Goal: Task Accomplishment & Management: Manage account settings

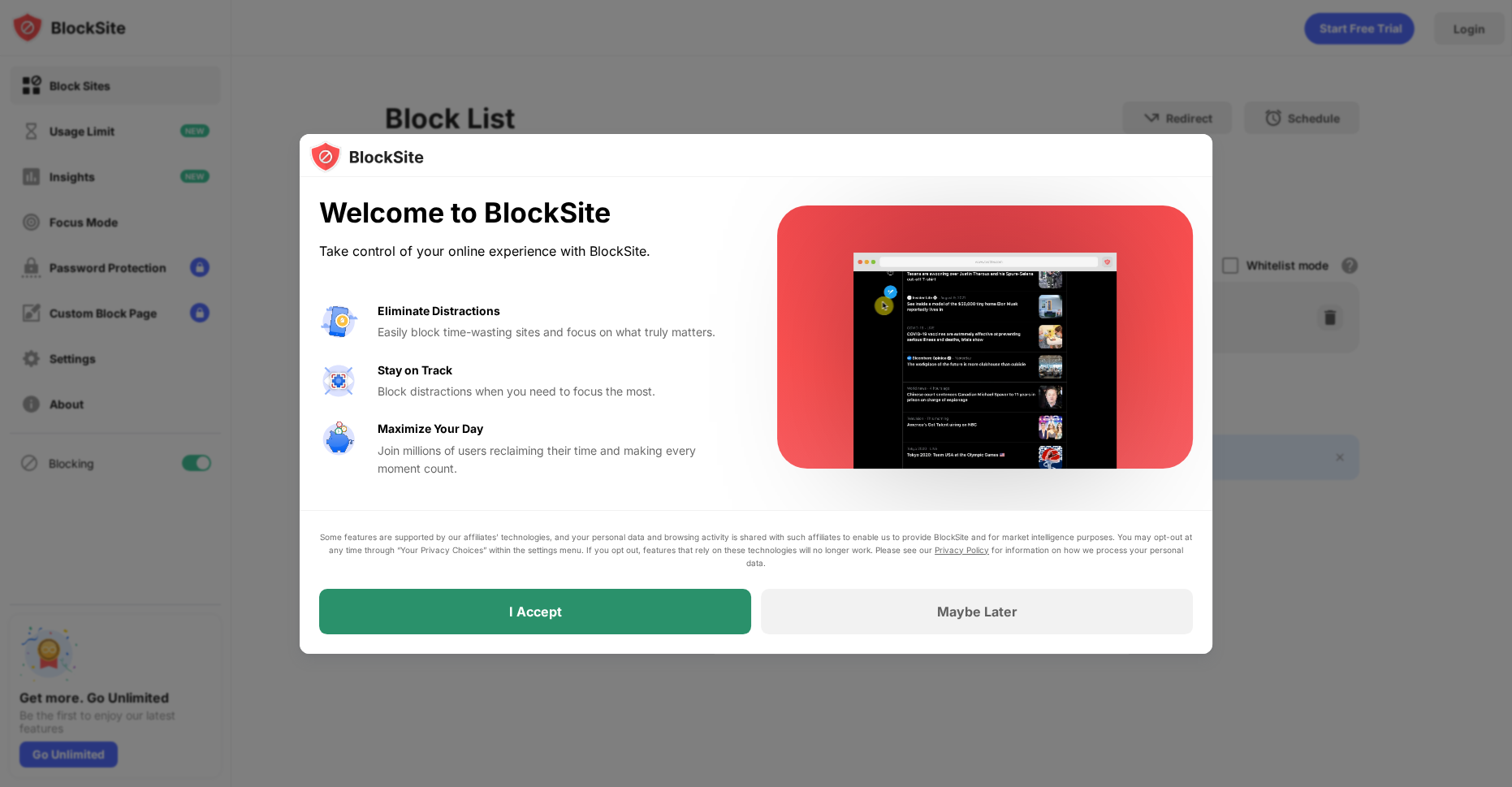
click at [674, 631] on div "I Accept" at bounding box center [534, 611] width 432 height 45
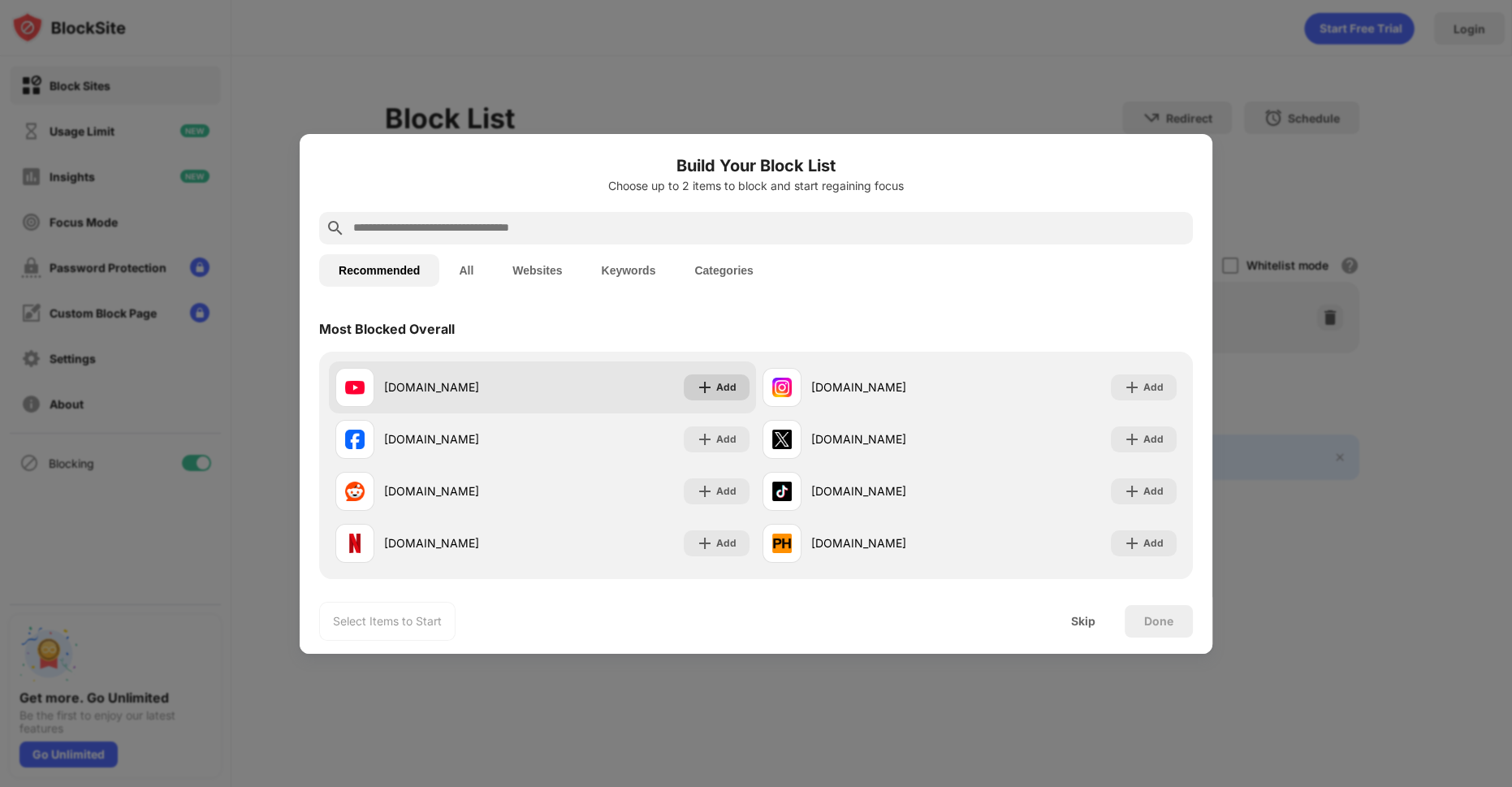
click at [703, 390] on img at bounding box center [704, 387] width 16 height 16
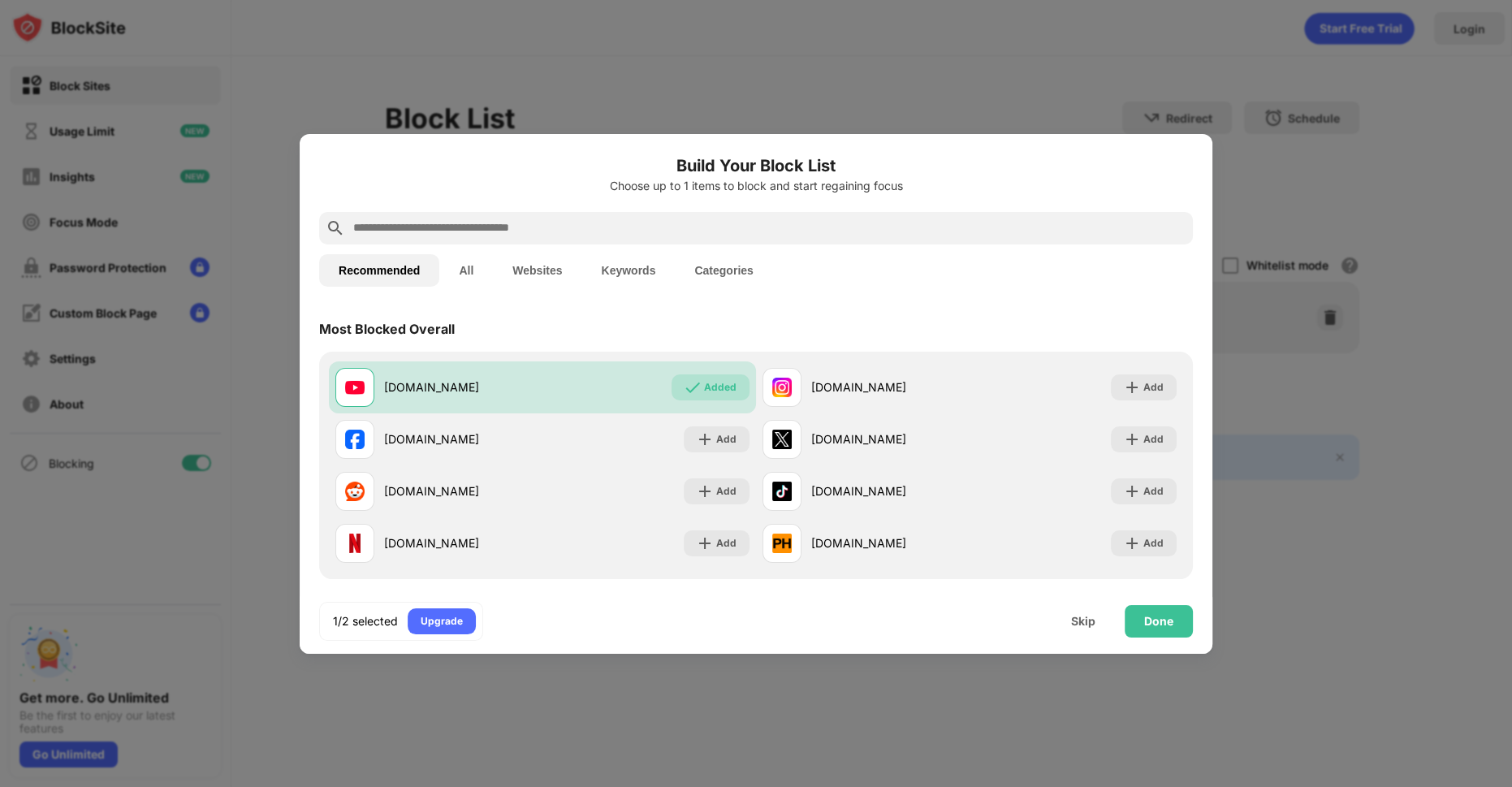
click at [1195, 637] on div "1/2 selected Upgrade Skip Done" at bounding box center [756, 621] width 913 height 65
click at [1171, 630] on div "Done" at bounding box center [1159, 621] width 68 height 32
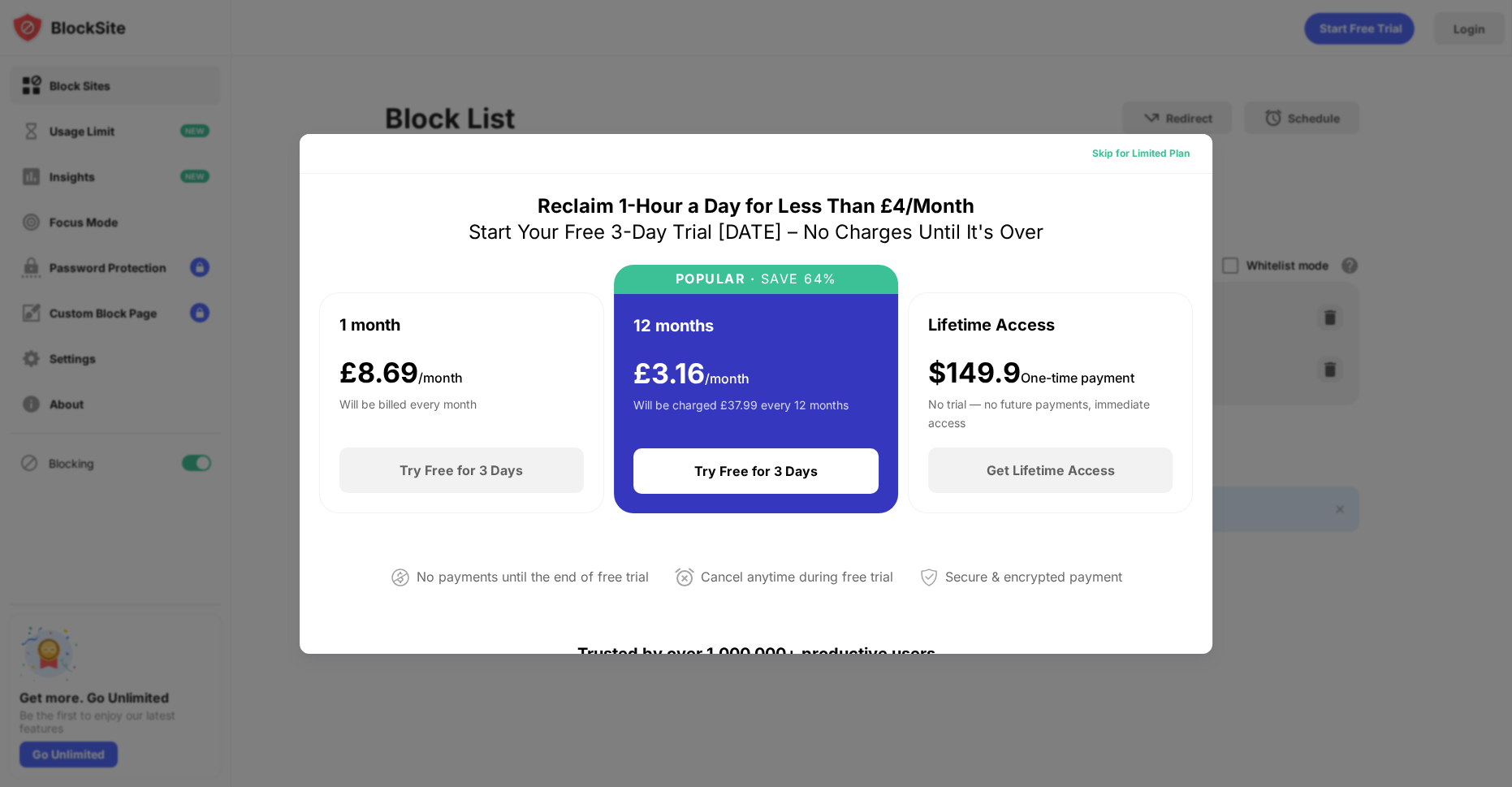
click at [1117, 142] on div "Skip for Limited Plan" at bounding box center [1141, 153] width 123 height 26
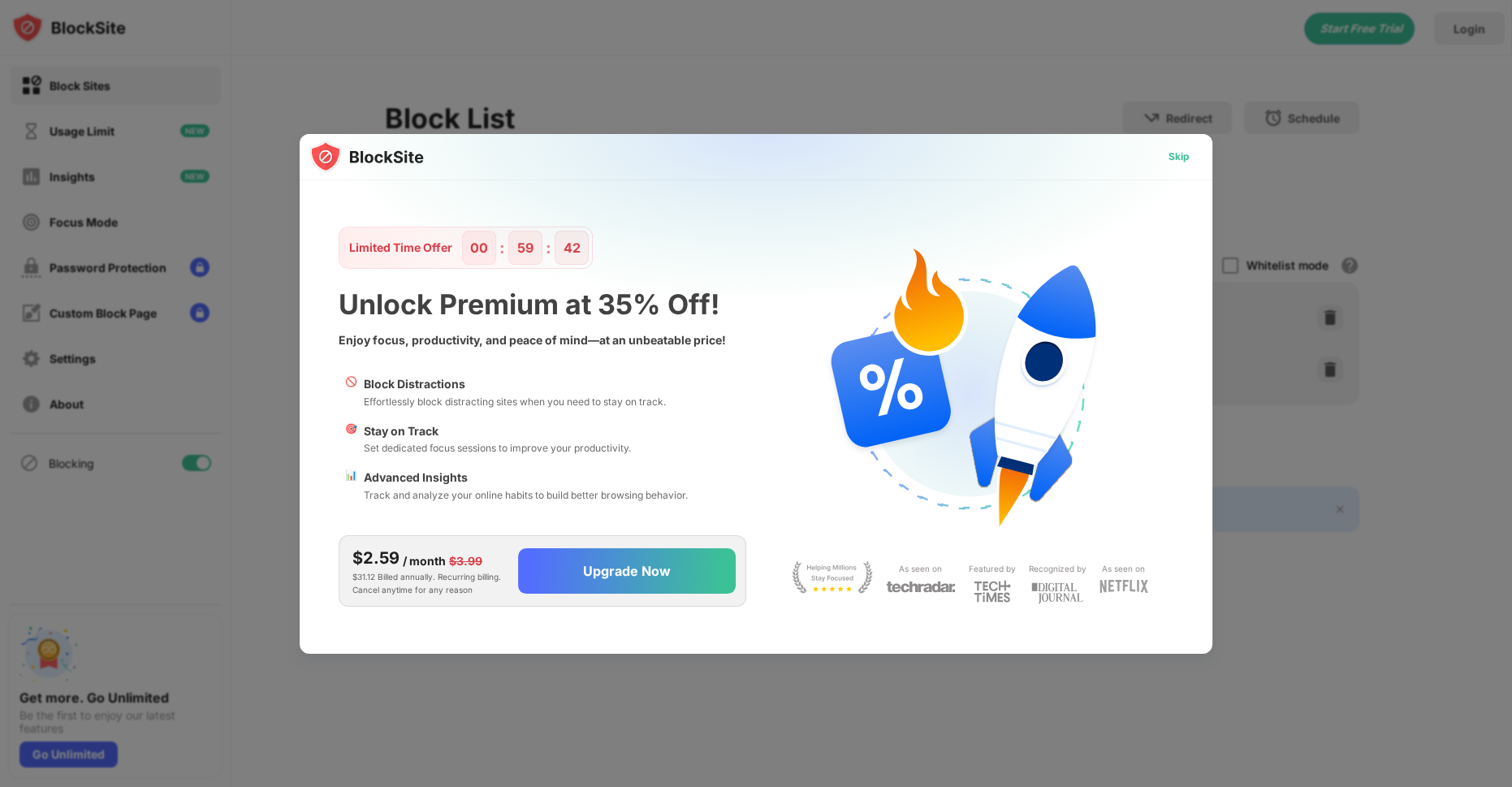
click at [1171, 158] on div "Skip" at bounding box center [1179, 156] width 21 height 16
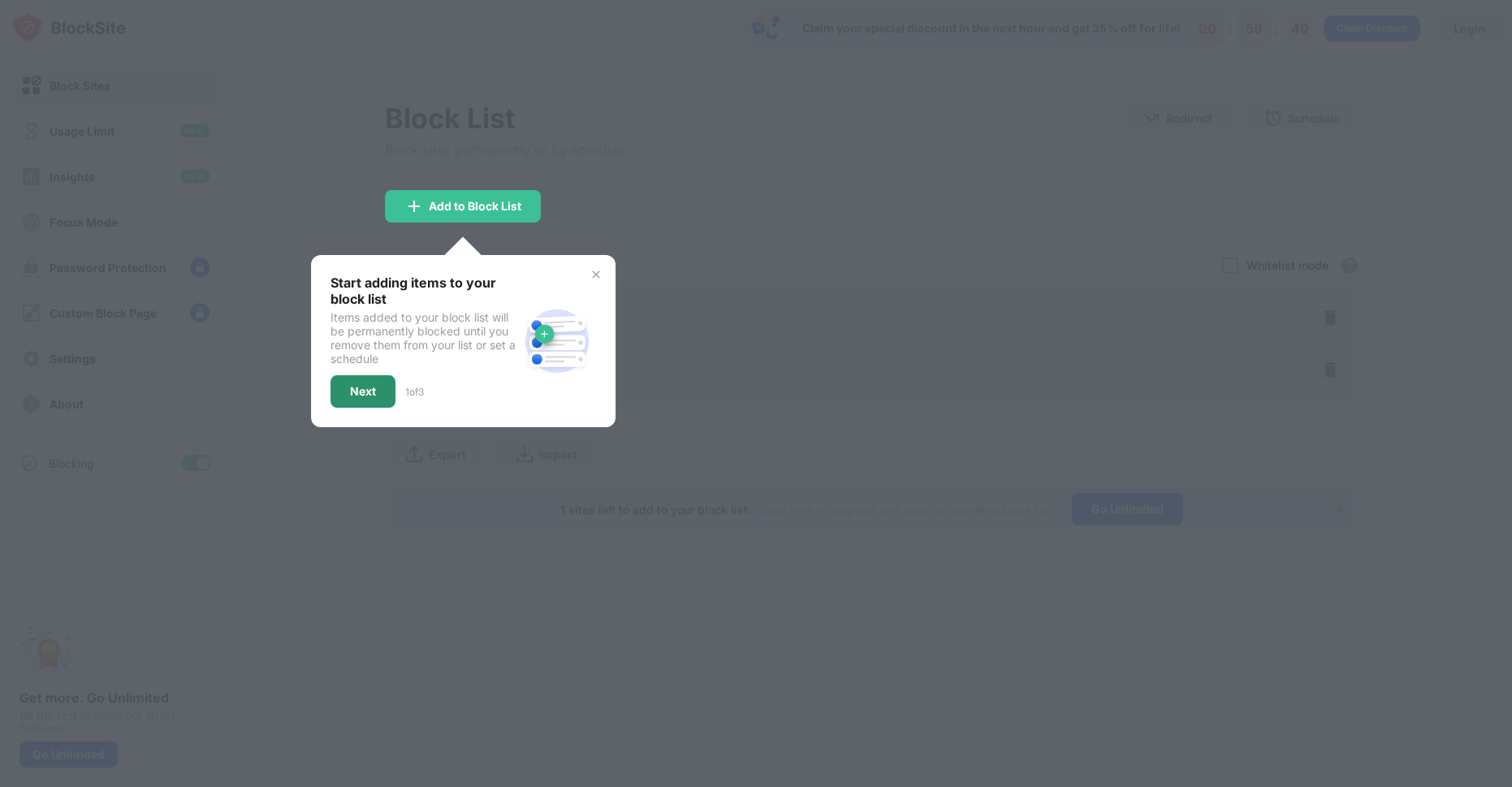
click at [345, 391] on div "Next" at bounding box center [363, 391] width 65 height 32
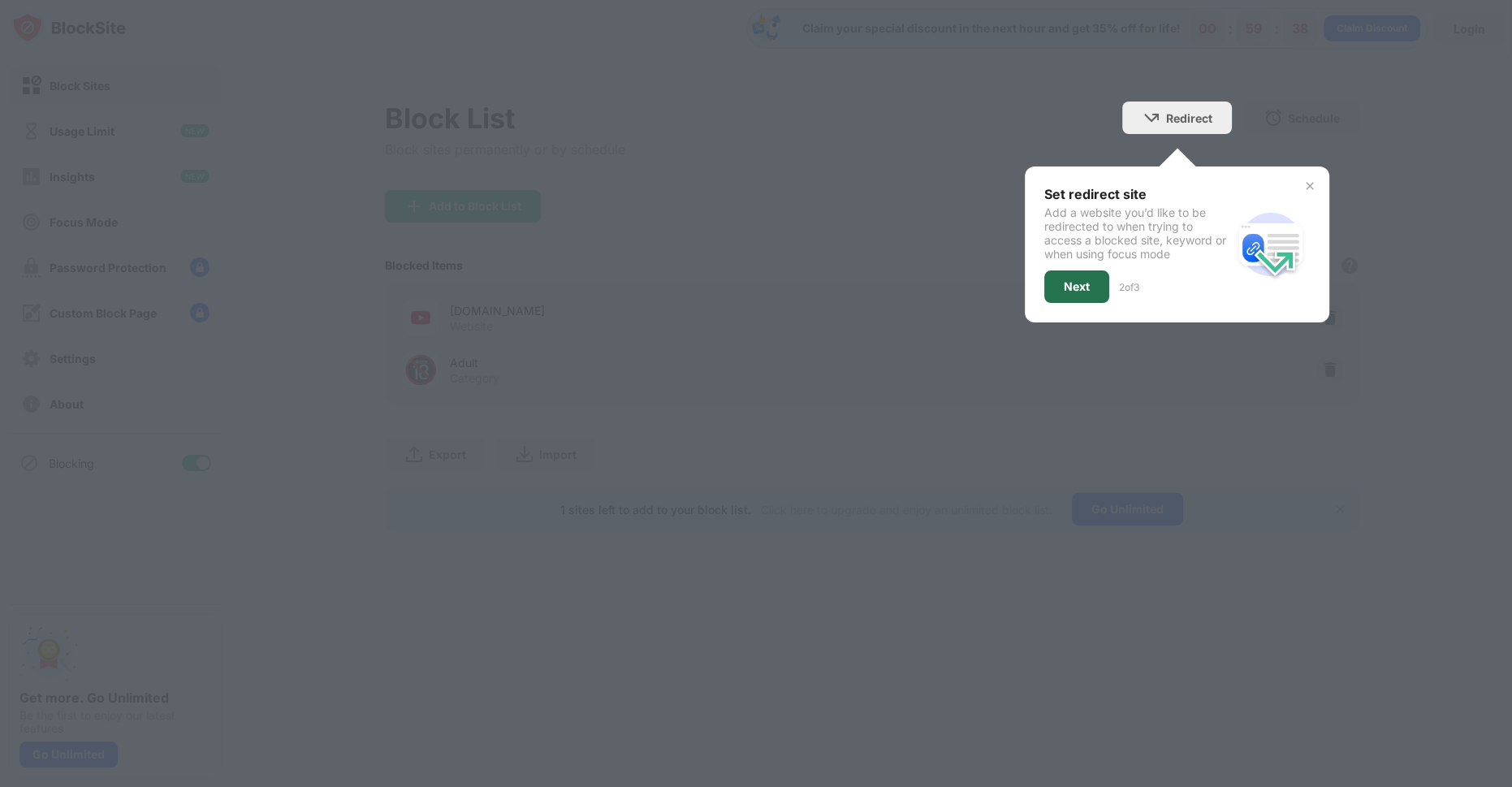
click at [1075, 282] on div "Next" at bounding box center [1077, 286] width 26 height 13
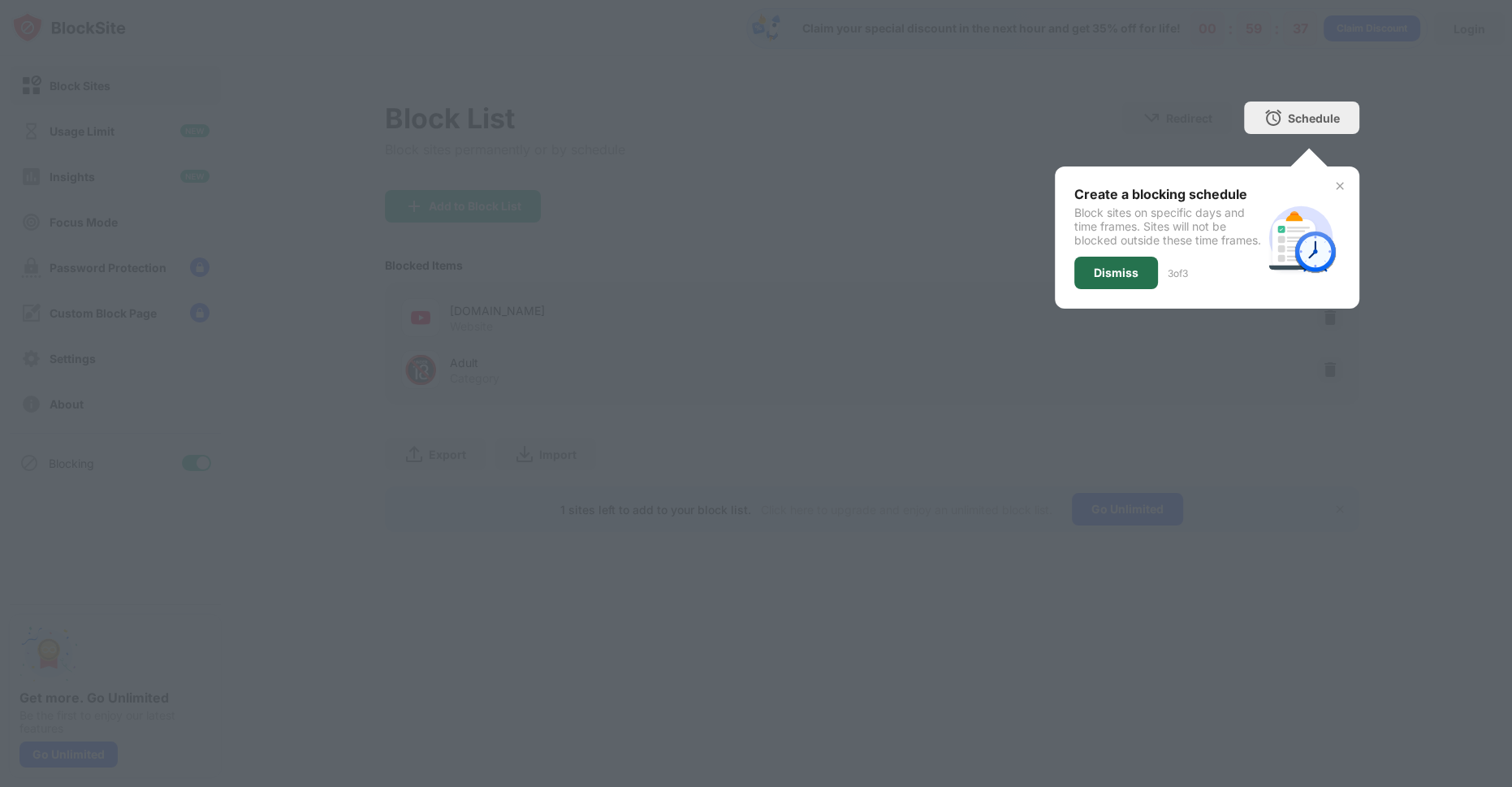
click at [1121, 279] on div "Dismiss" at bounding box center [1116, 273] width 44 height 13
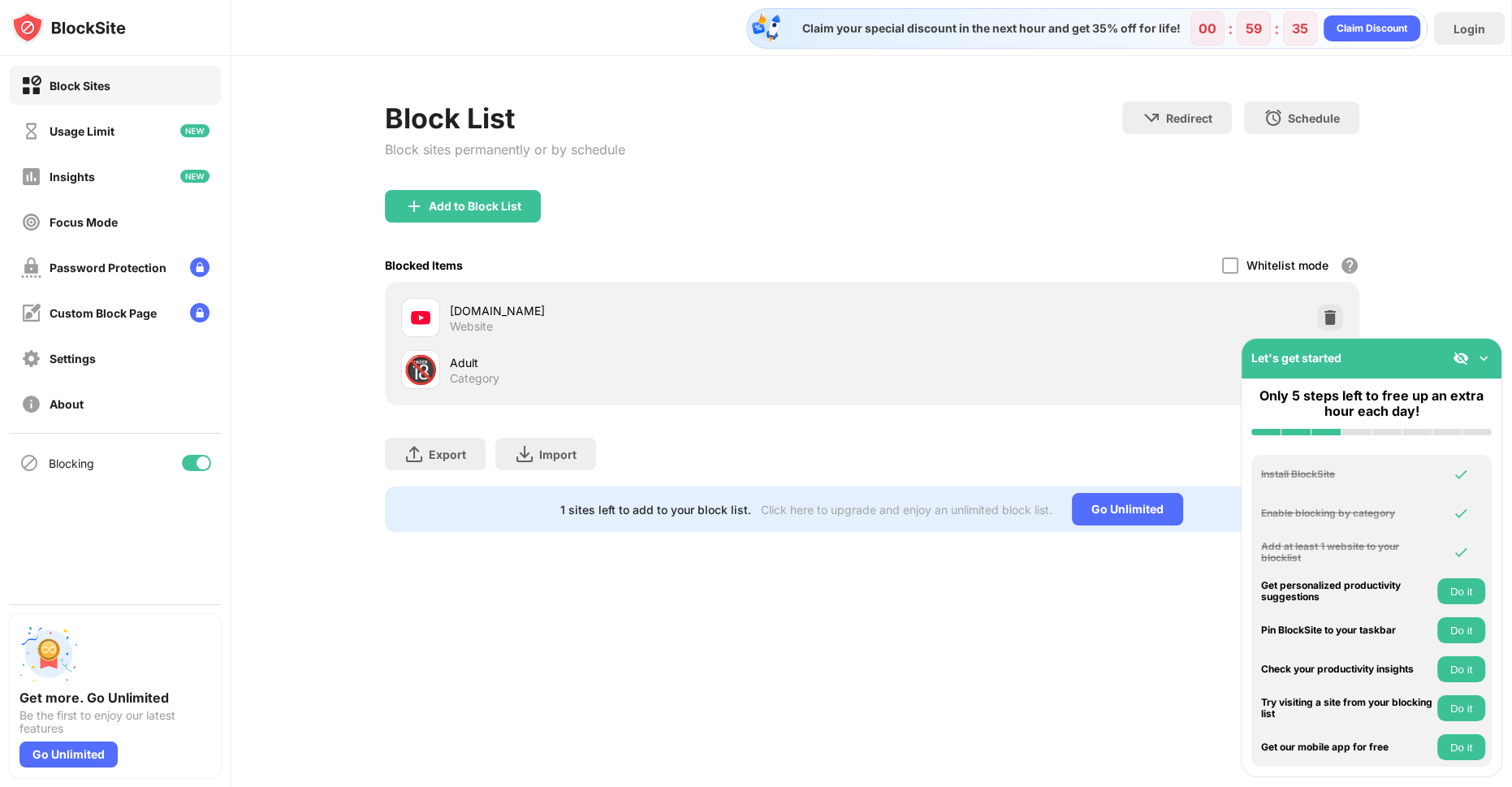
click at [1449, 601] on button "Do it" at bounding box center [1462, 590] width 48 height 26
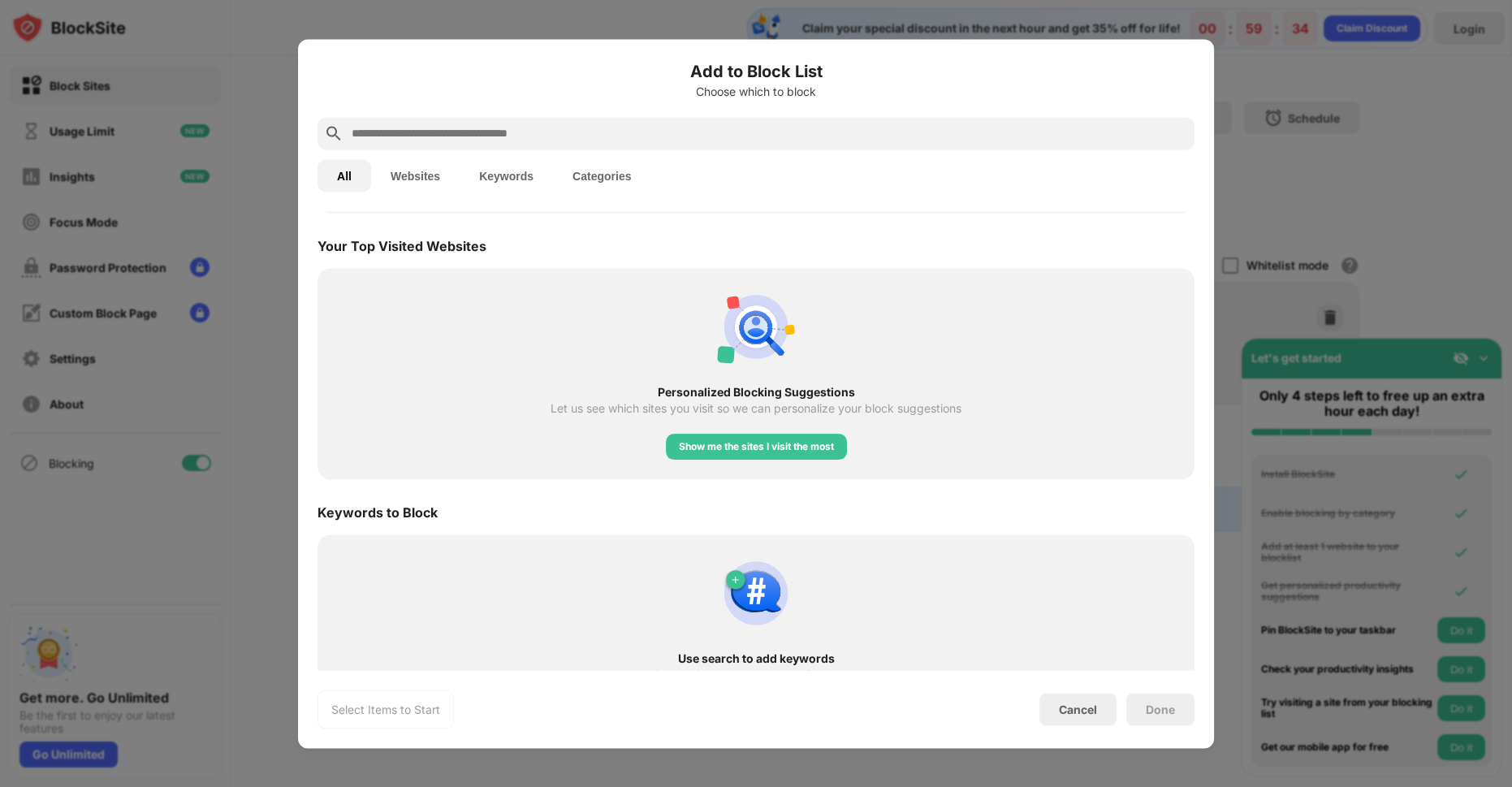
scroll to position [565, 0]
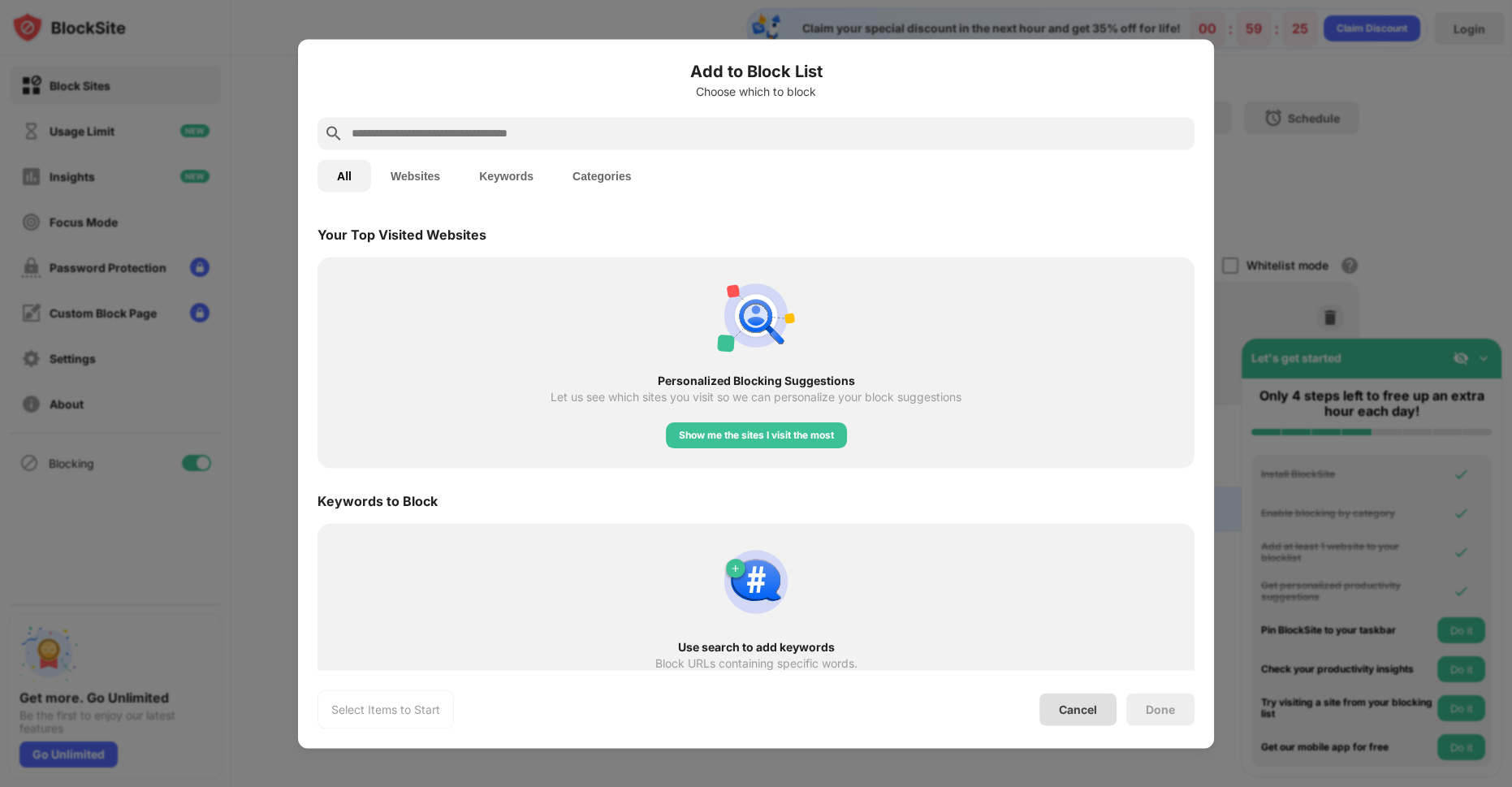
click at [1057, 701] on div "Cancel" at bounding box center [1078, 708] width 77 height 32
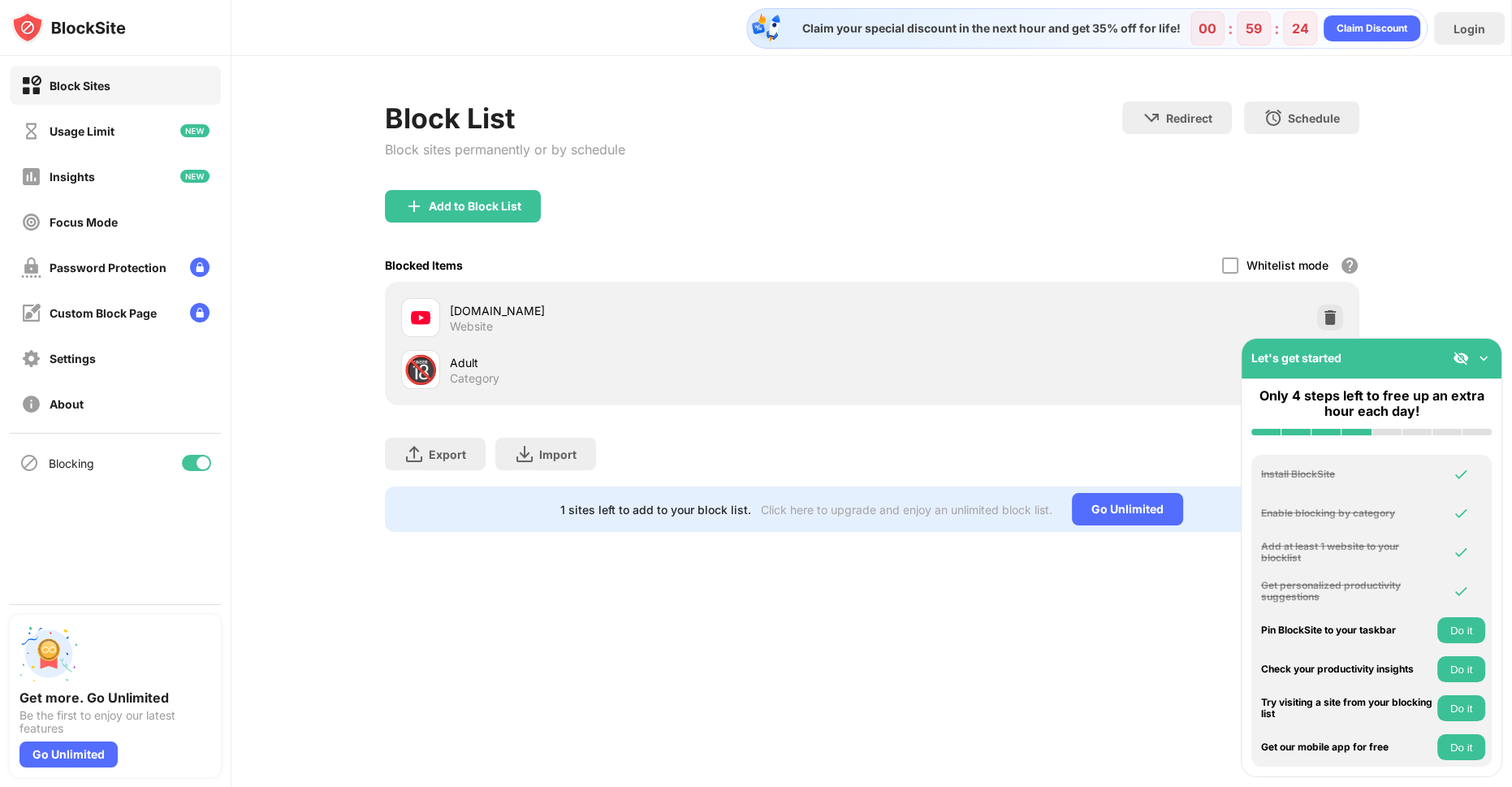
click at [1457, 639] on button "Do it" at bounding box center [1462, 630] width 48 height 26
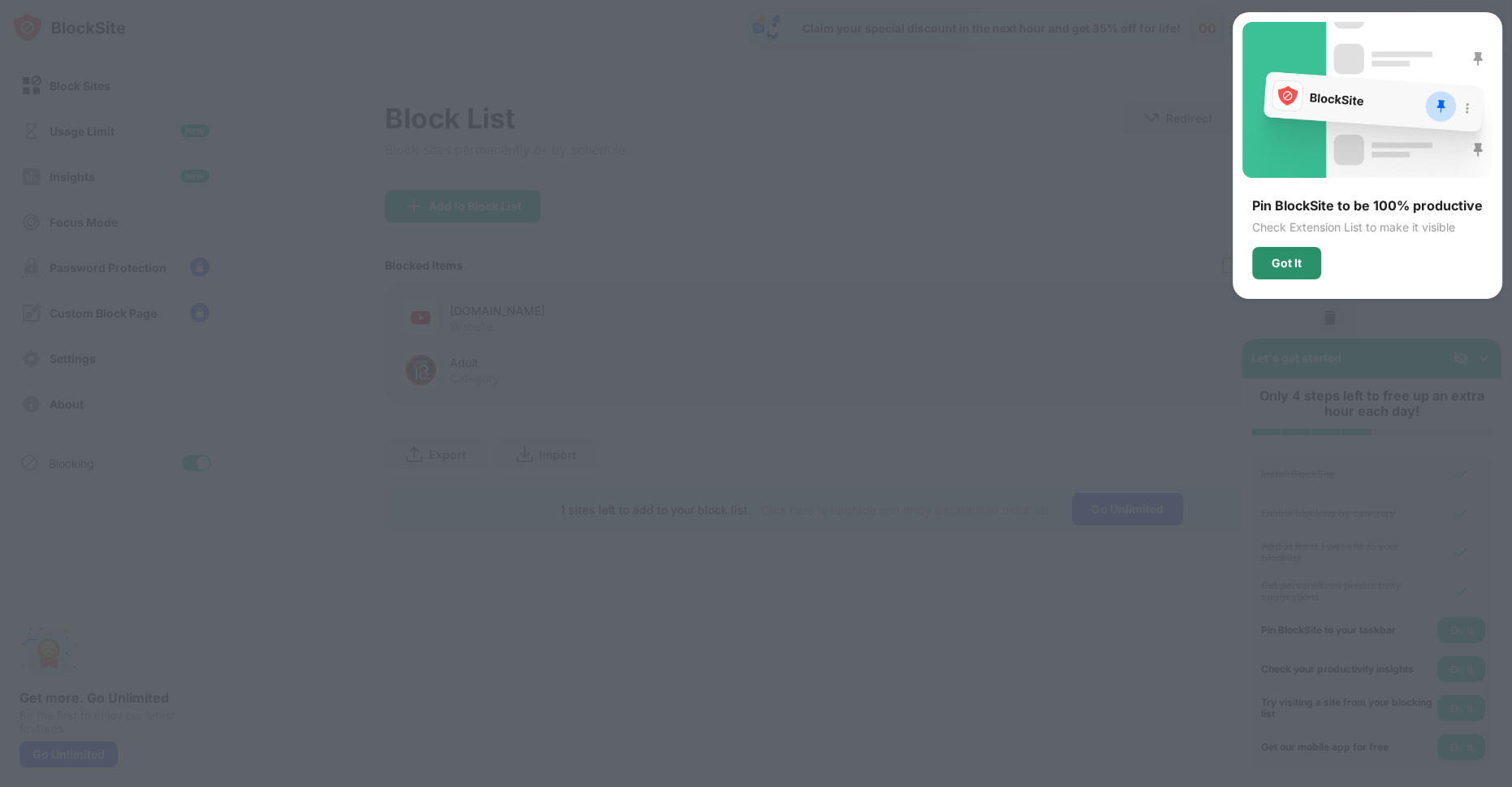
click at [1296, 265] on div "Got It" at bounding box center [1286, 262] width 30 height 13
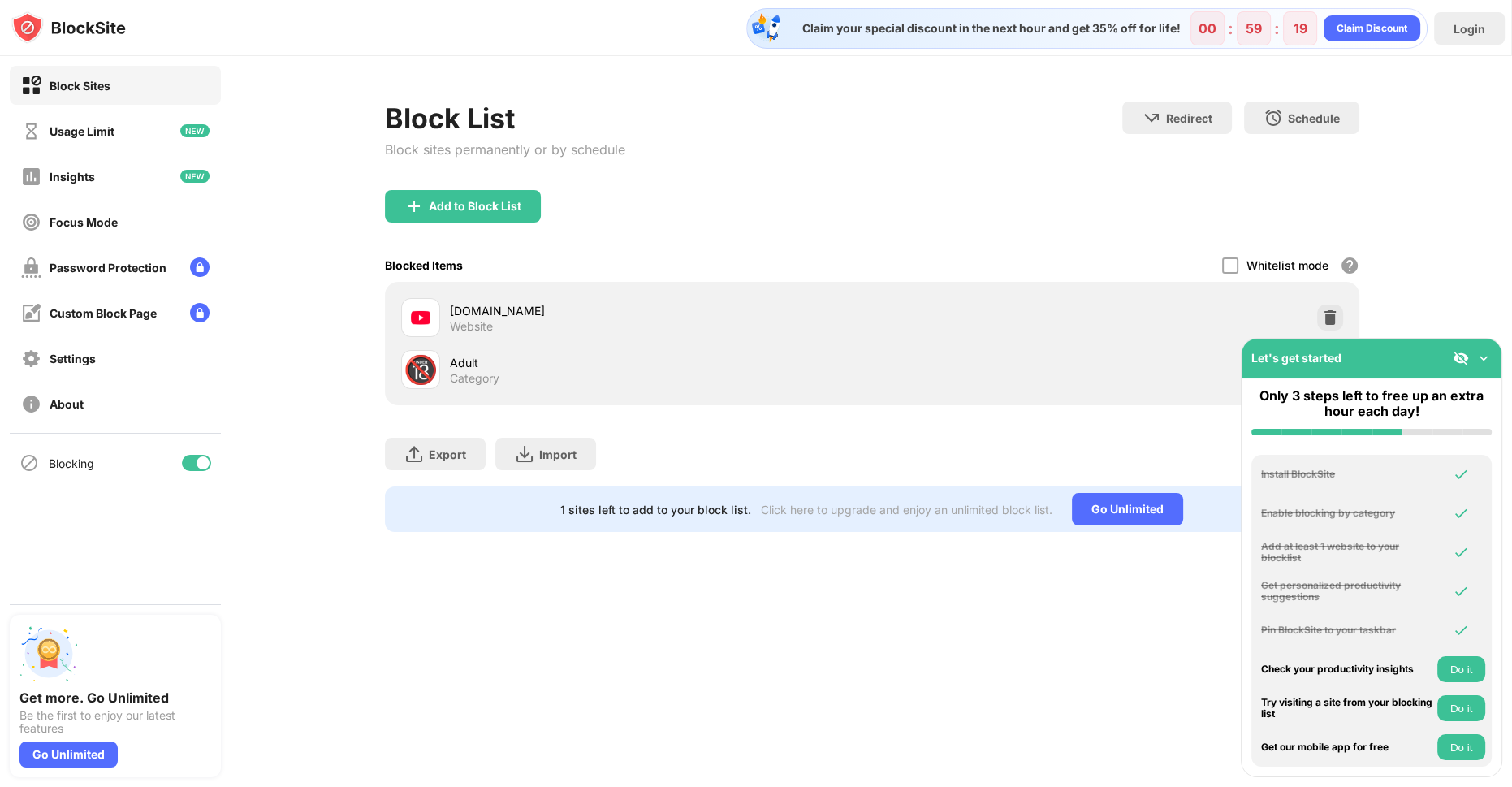
click at [1462, 676] on button "Do it" at bounding box center [1462, 669] width 48 height 26
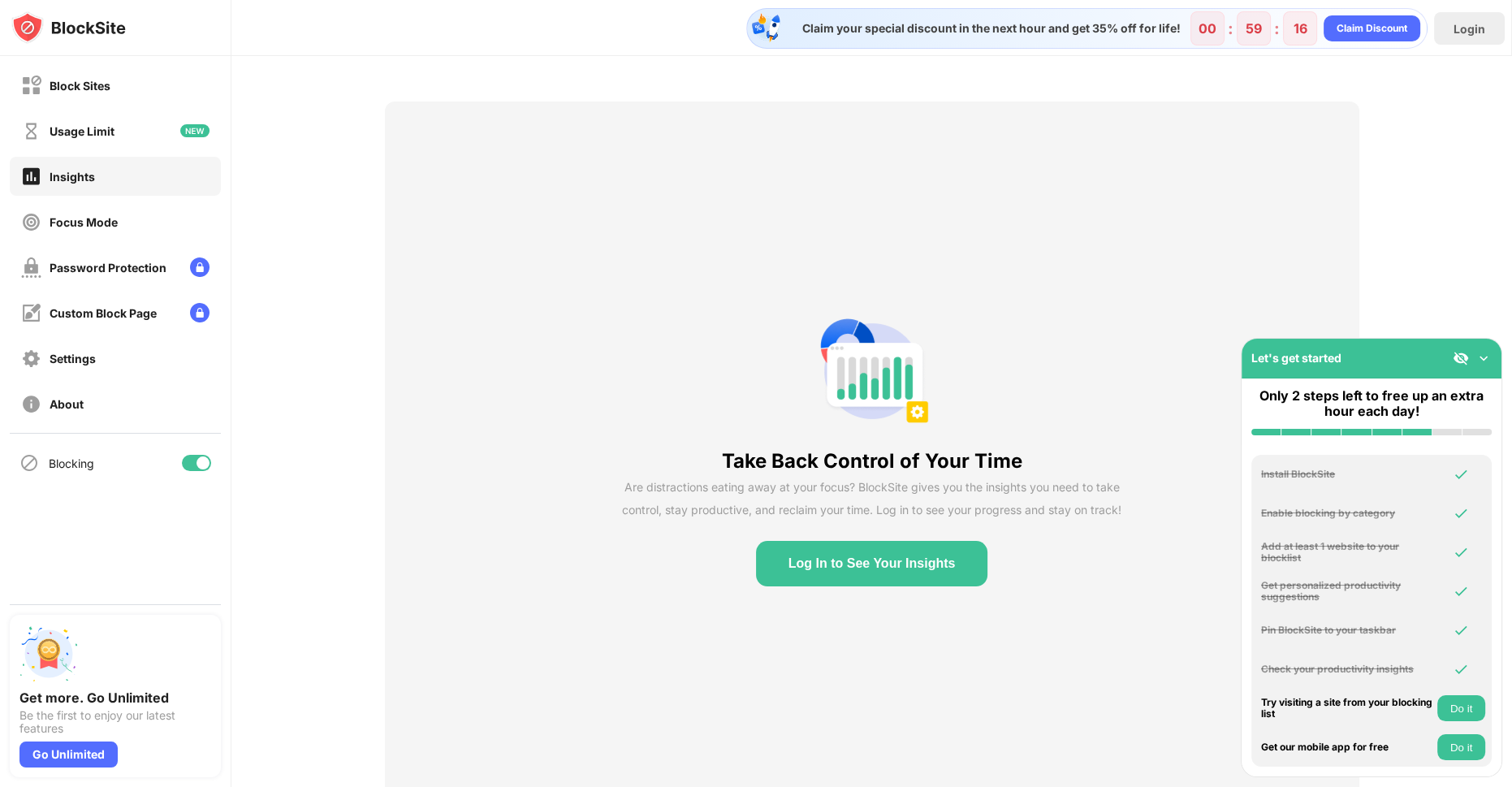
click at [1456, 706] on button "Do it" at bounding box center [1462, 708] width 48 height 26
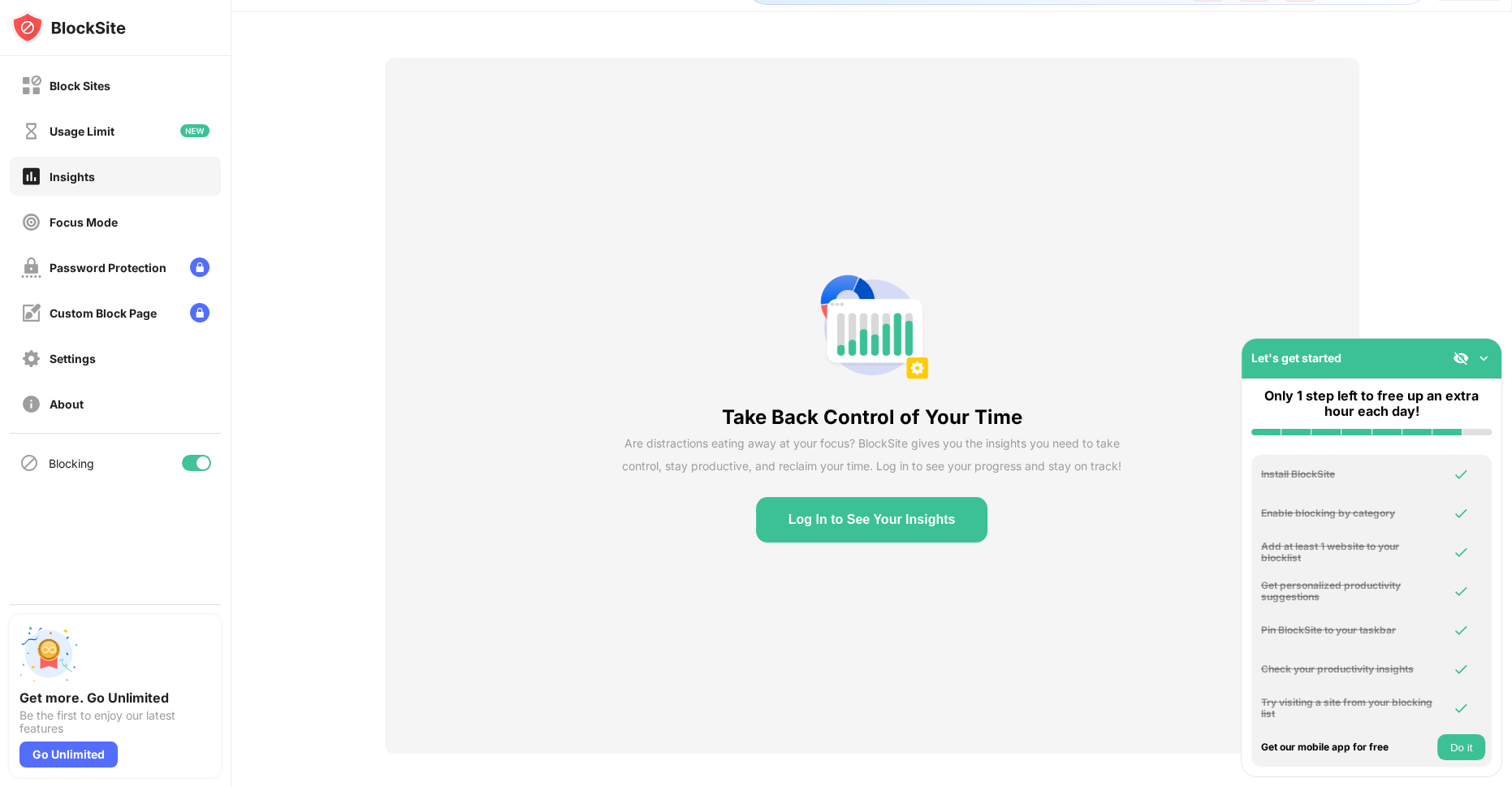
scroll to position [67, 0]
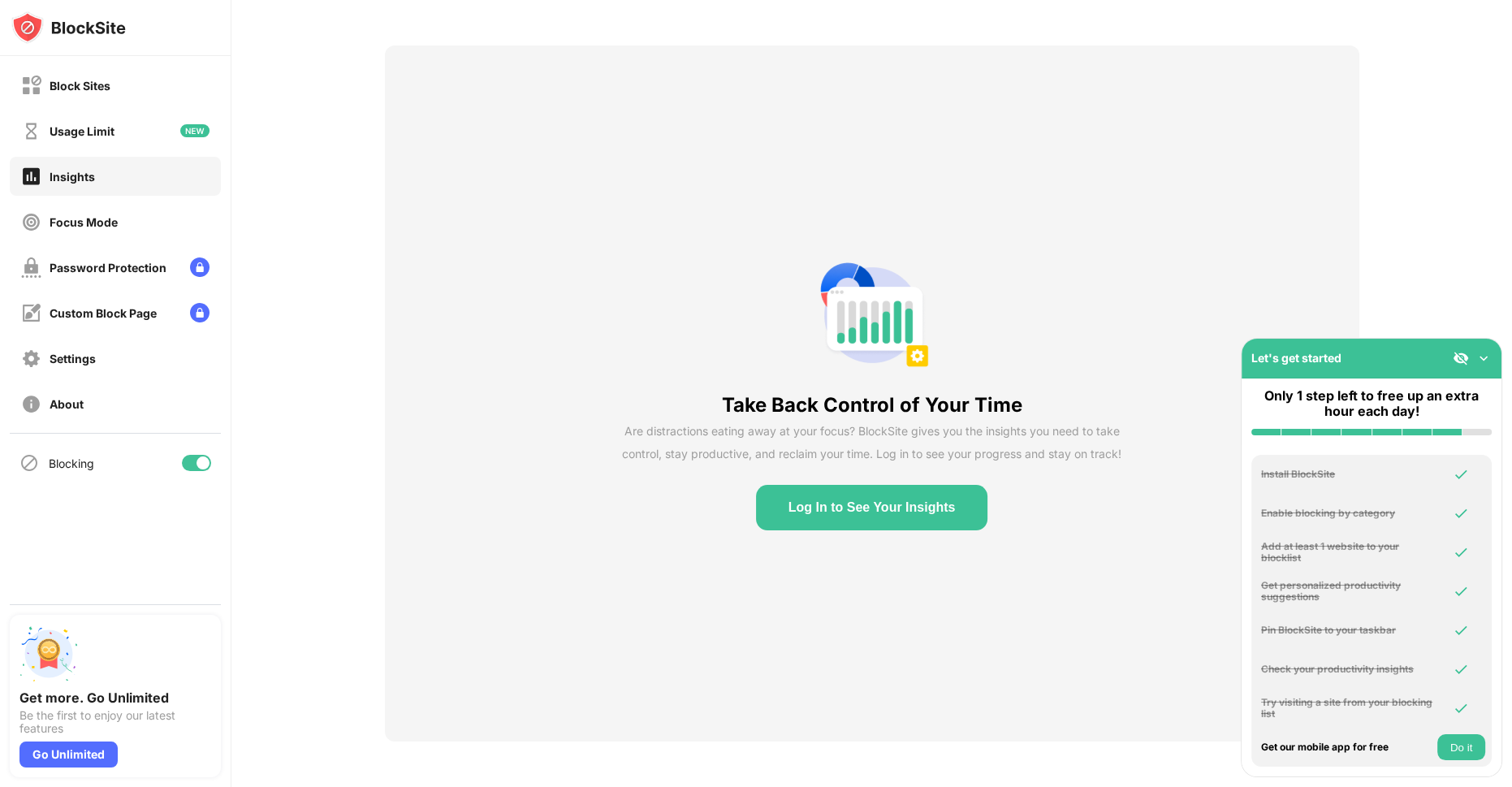
click at [1451, 741] on button "Do it" at bounding box center [1462, 747] width 48 height 26
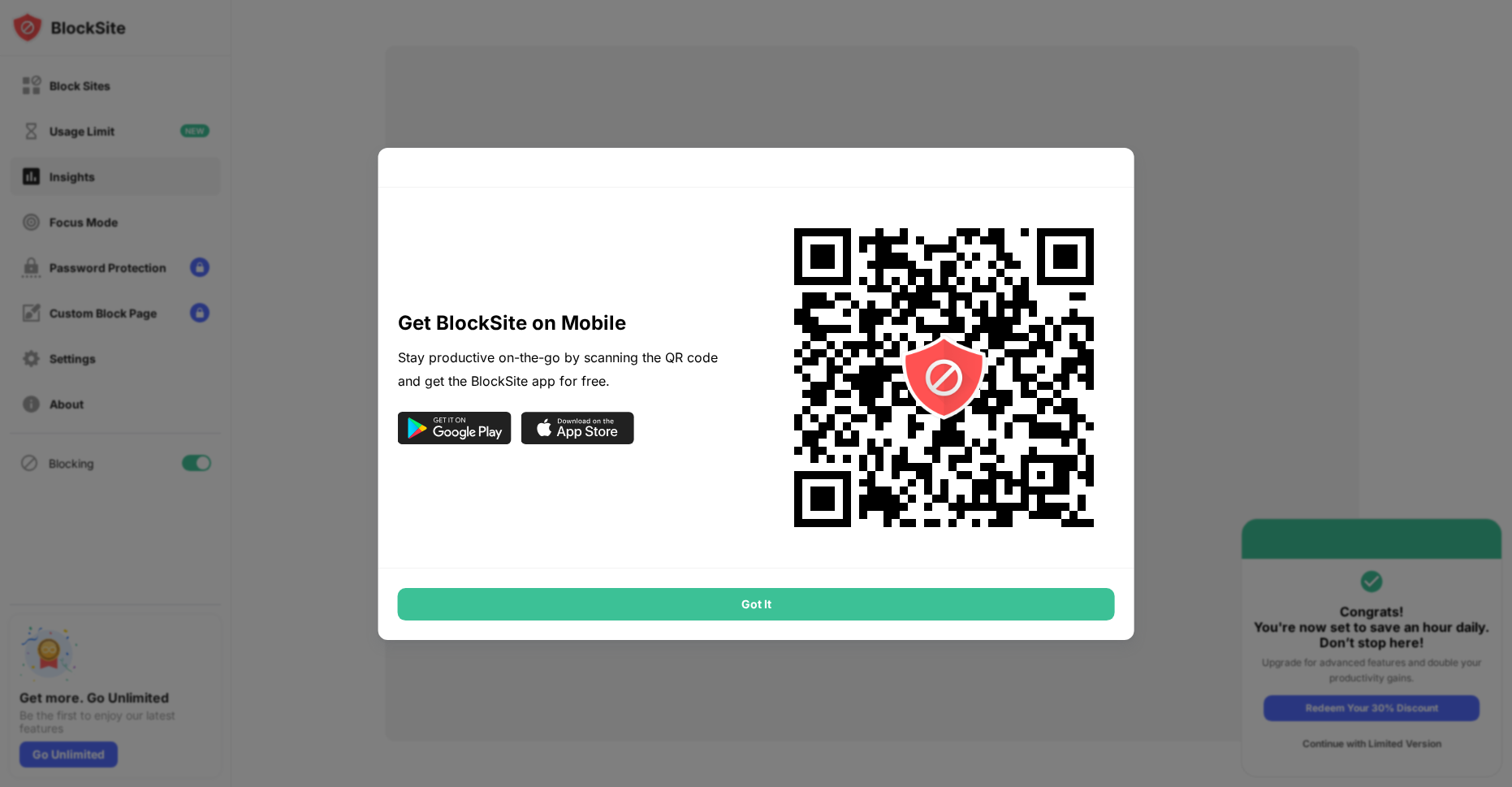
click at [836, 591] on div "Got It" at bounding box center [756, 604] width 717 height 32
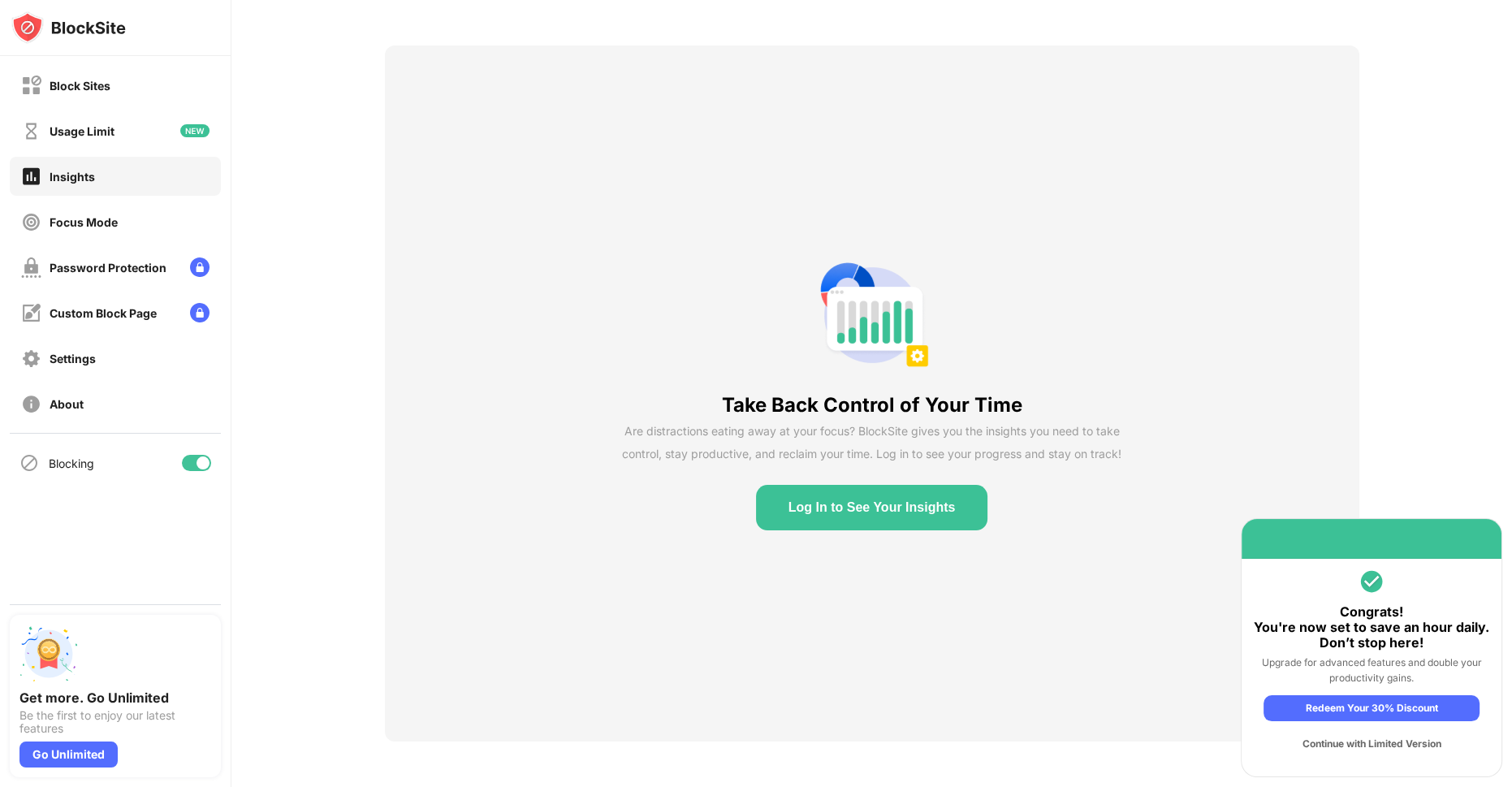
click at [1401, 747] on div "Continue with Limited Version" at bounding box center [1371, 743] width 216 height 26
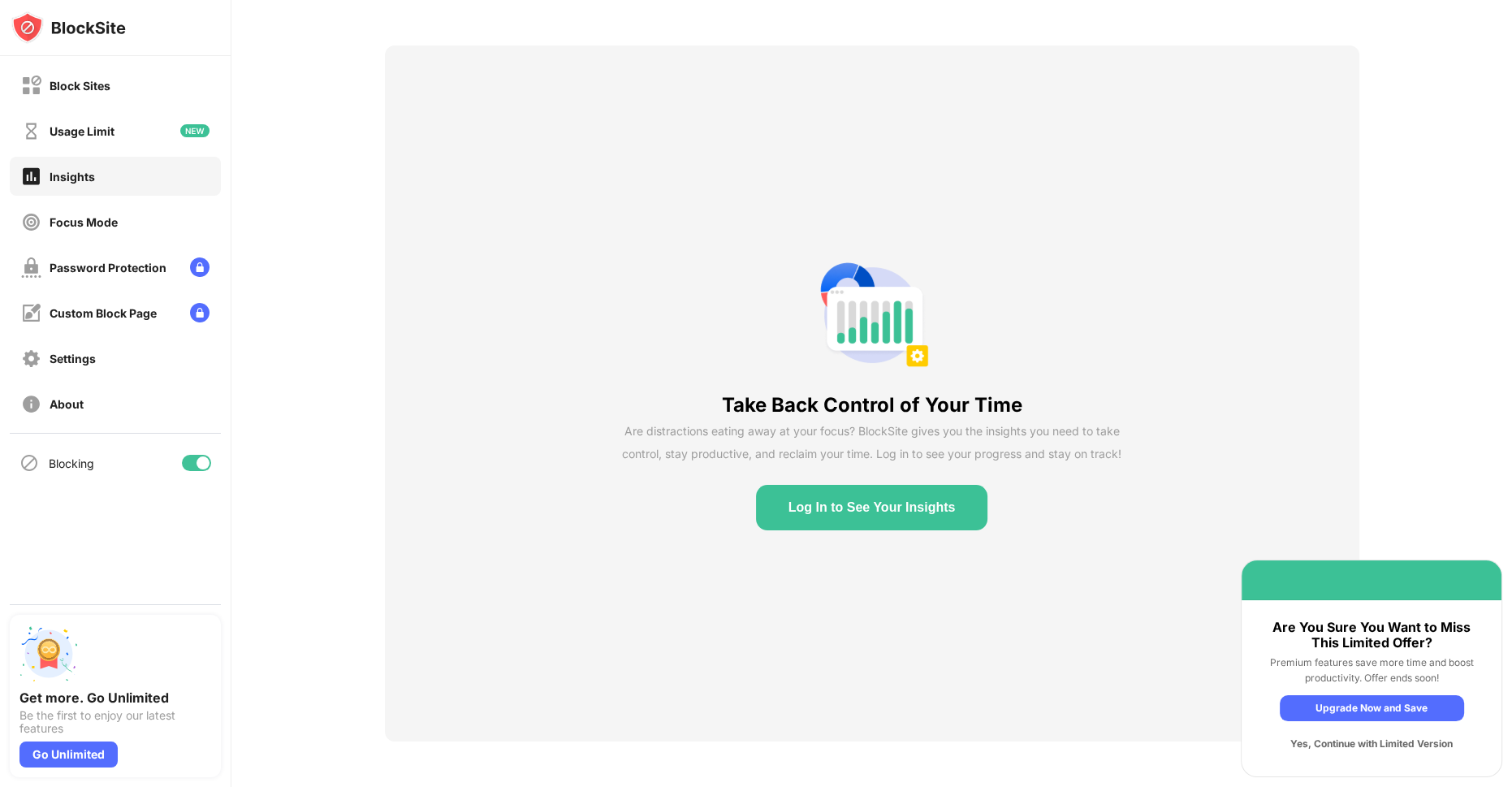
click at [1397, 754] on div "Yes, Continue with Limited Version" at bounding box center [1372, 743] width 185 height 26
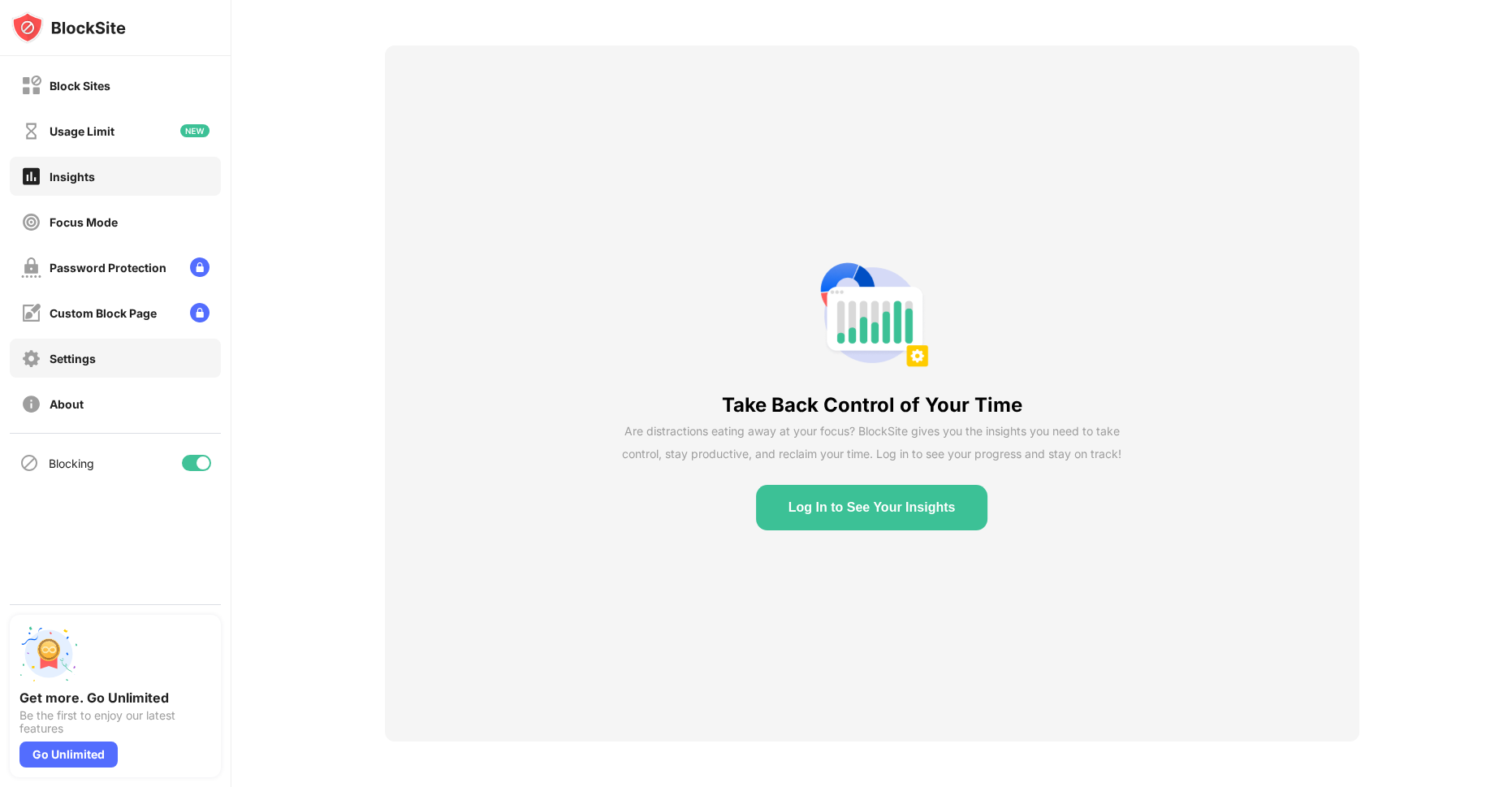
click at [63, 353] on div "Settings" at bounding box center [73, 358] width 46 height 14
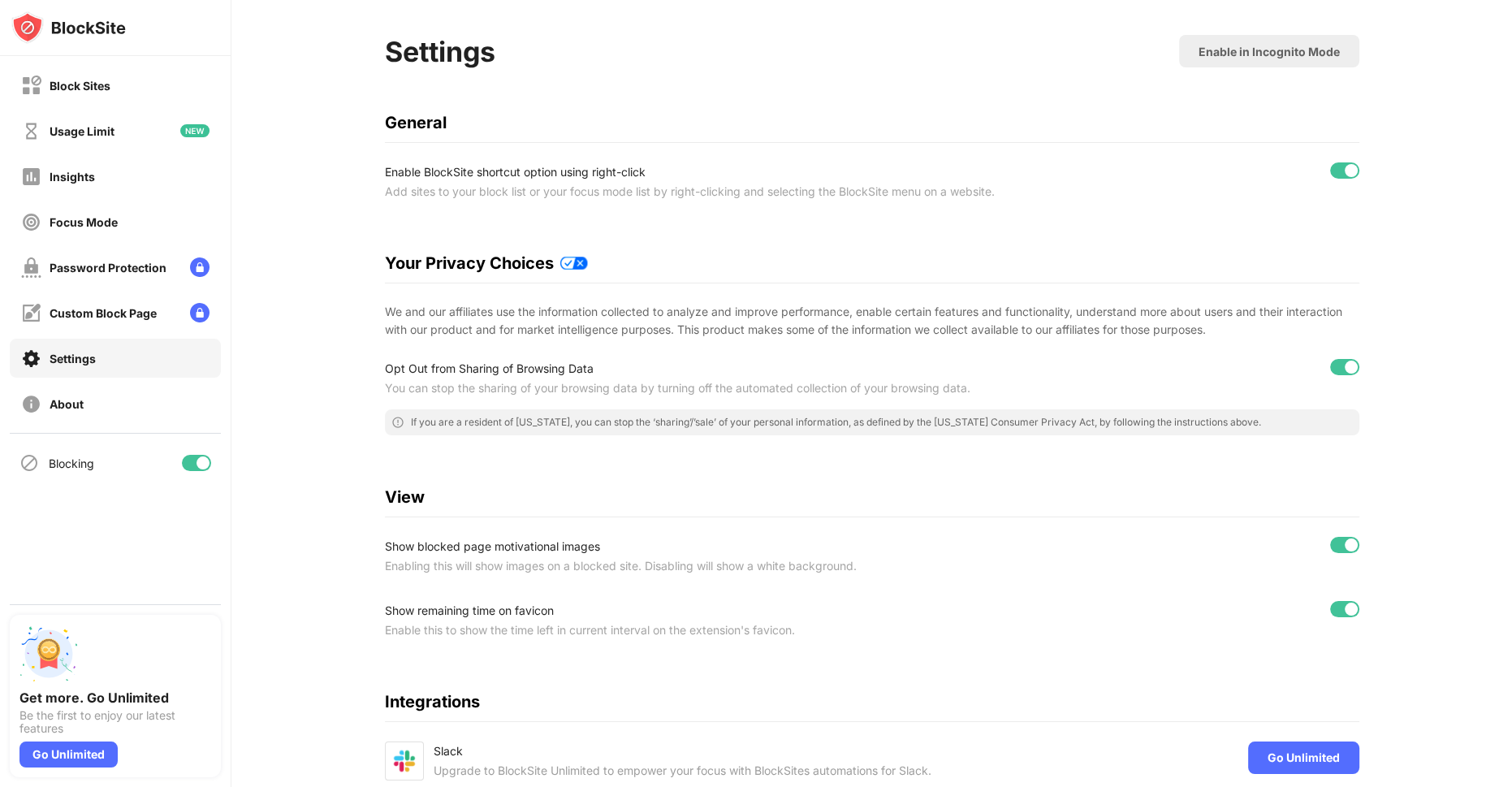
click at [1345, 173] on div at bounding box center [1350, 170] width 13 height 13
click at [1333, 364] on div at bounding box center [1344, 367] width 29 height 16
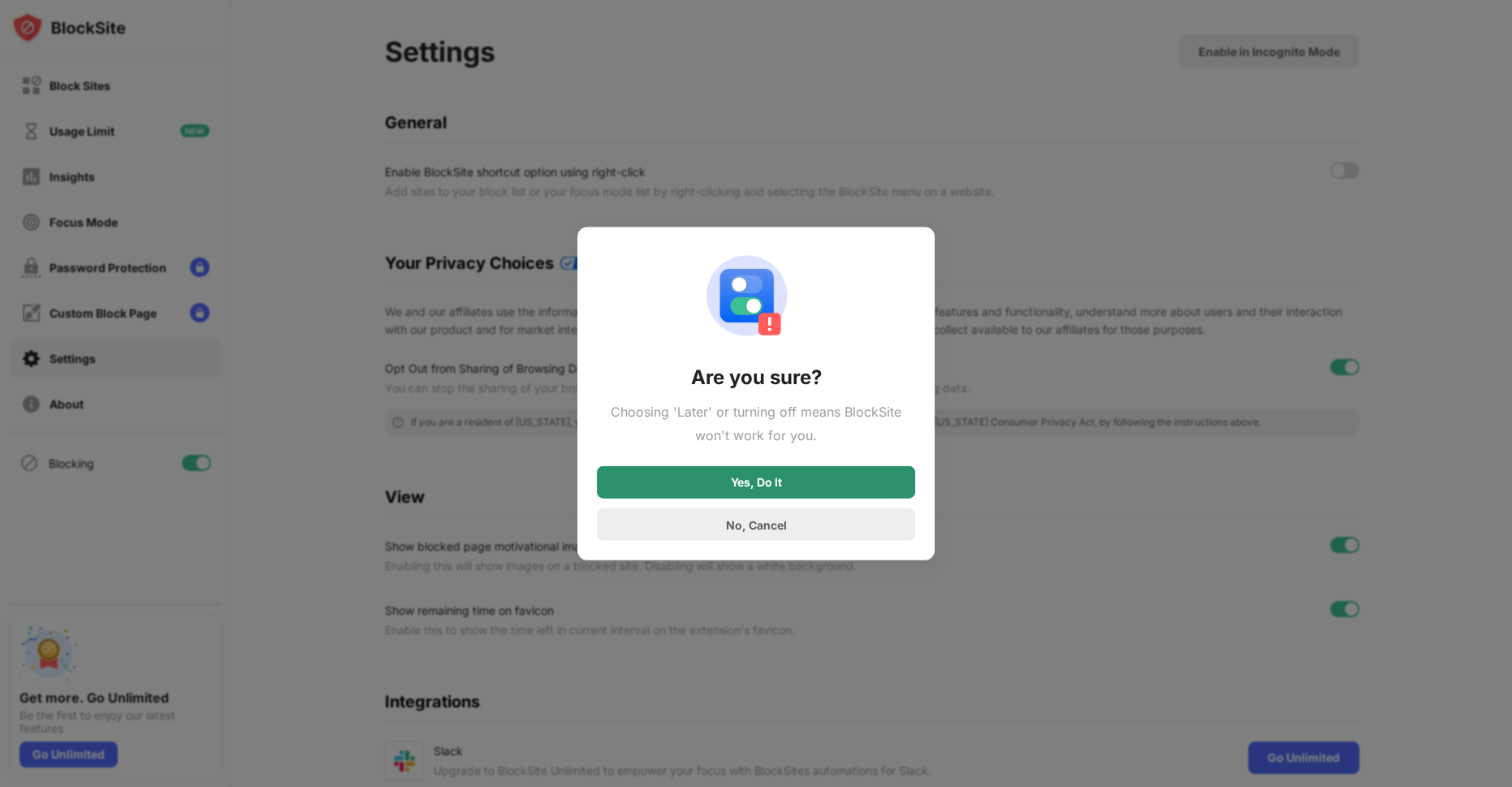
click at [739, 483] on div "Yes, Do It" at bounding box center [756, 482] width 51 height 13
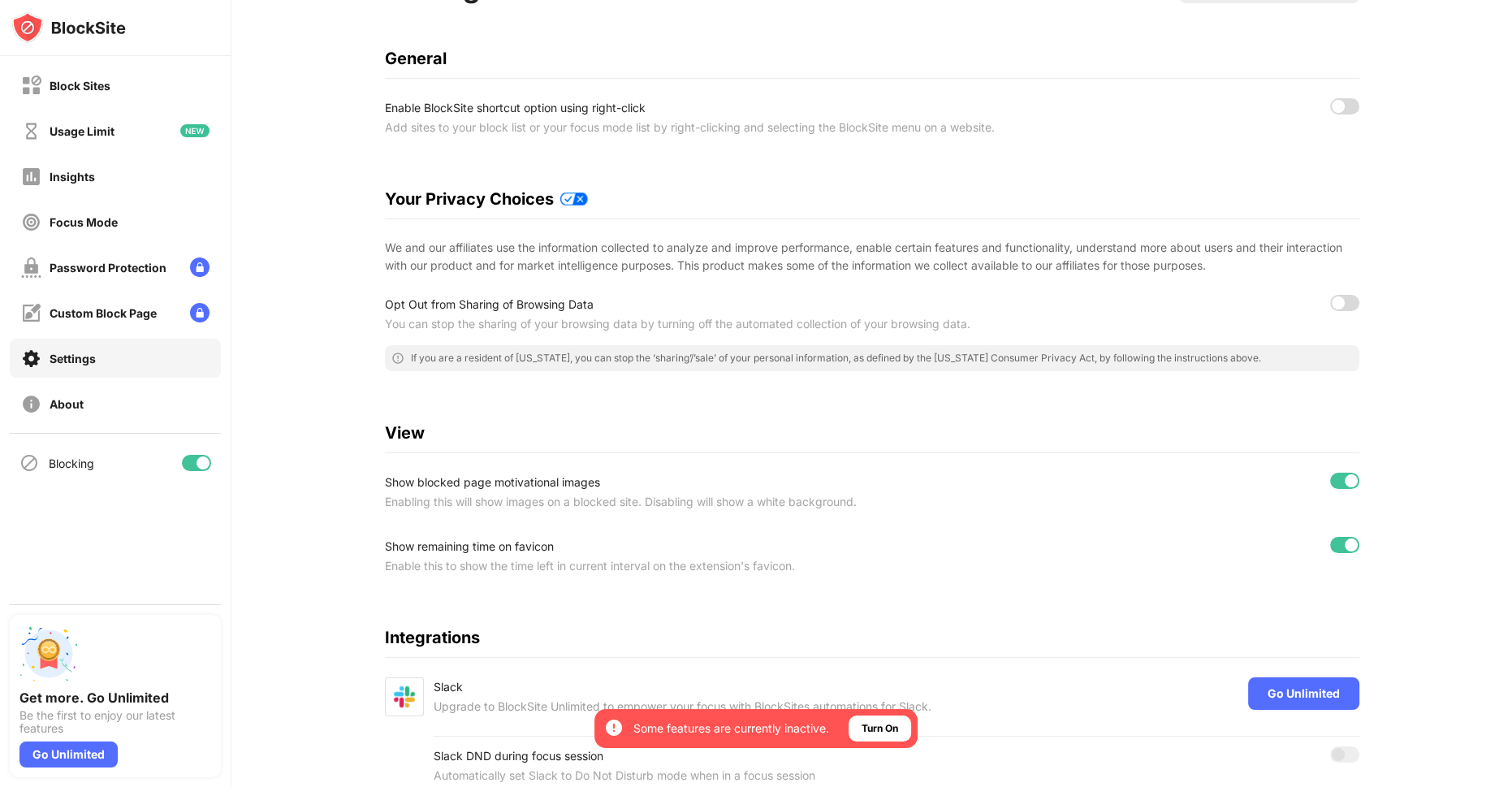
scroll to position [214, 0]
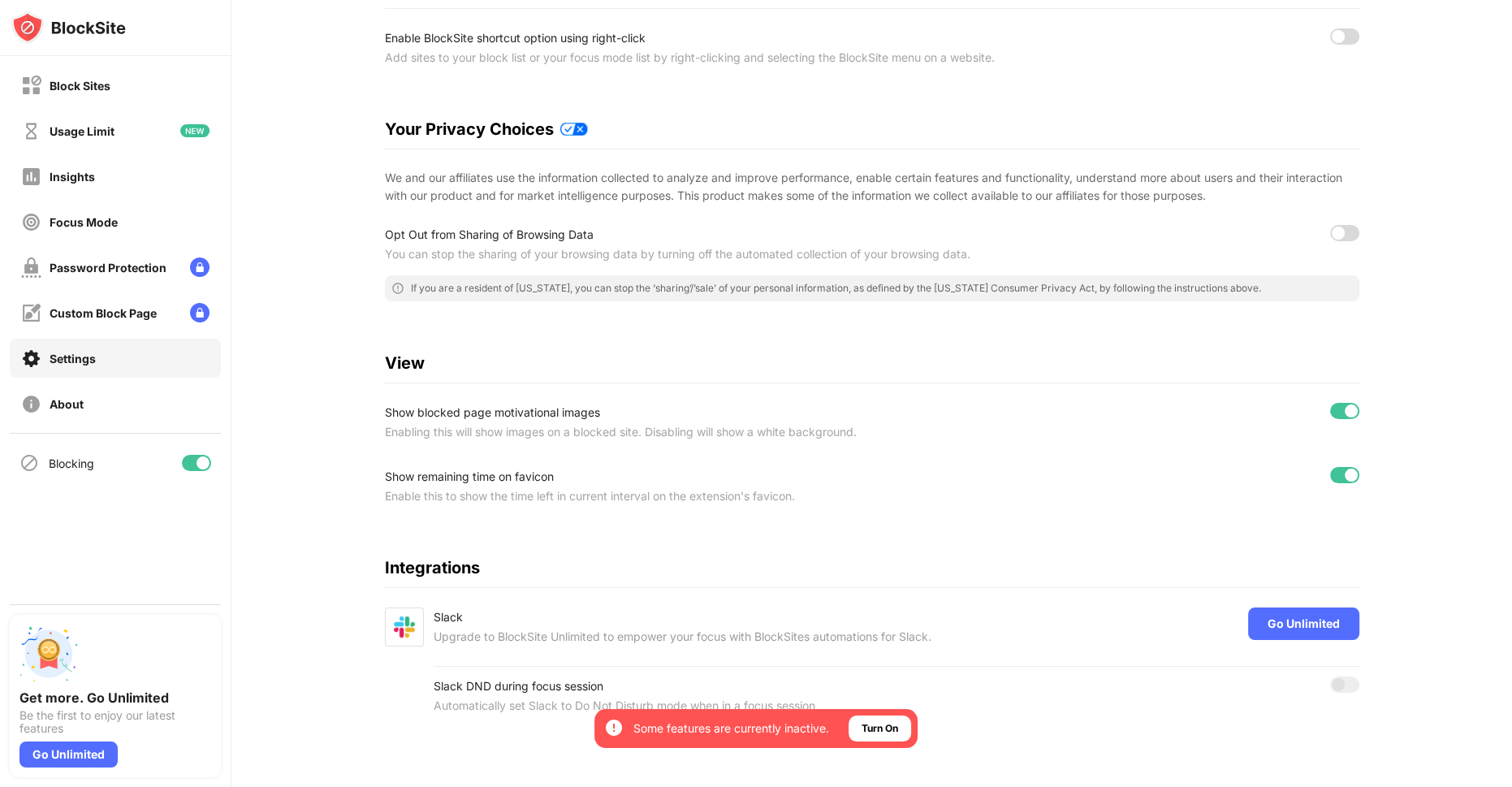
click at [1427, 132] on div "Settings Enable in Incognito Mode General Enable BlockSite shortcut option usin…" at bounding box center [872, 321] width 1280 height 931
